Goal: Find contact information: Find contact information

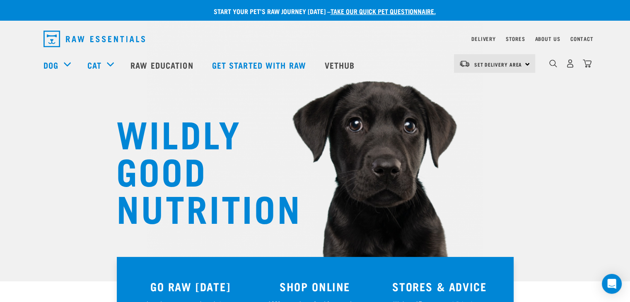
click at [585, 34] on div "Contact" at bounding box center [581, 39] width 23 height 10
click at [584, 37] on link "Contact" at bounding box center [581, 38] width 23 height 3
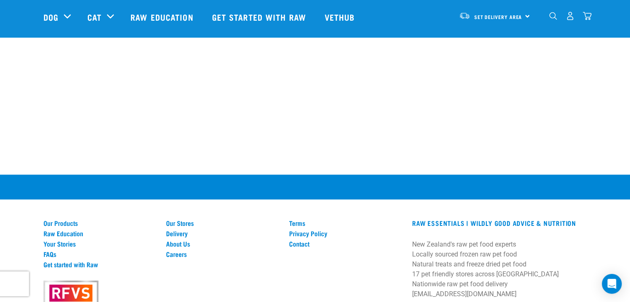
scroll to position [560, 0]
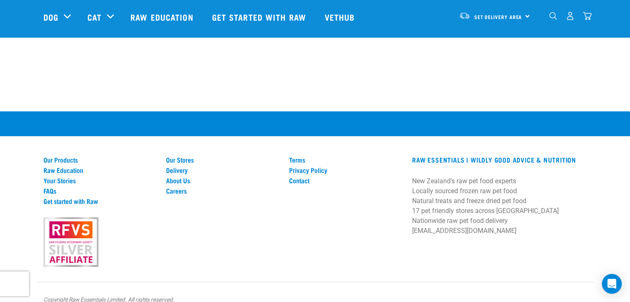
click at [610, 248] on div "Our Products Raw Education Your Stories FAQs Get started with Raw Our Stores De…" at bounding box center [315, 212] width 630 height 203
click at [298, 177] on link "Contact" at bounding box center [345, 180] width 113 height 7
